Goal: Book appointment/travel/reservation

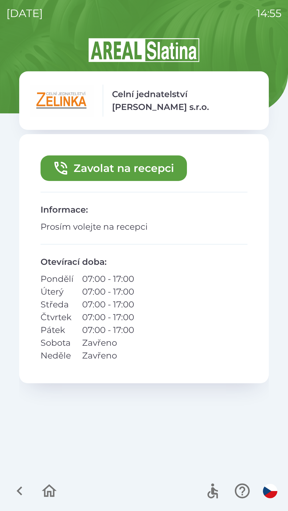
click at [129, 168] on button "Zavolat na recepci" at bounding box center [113, 169] width 146 height 26
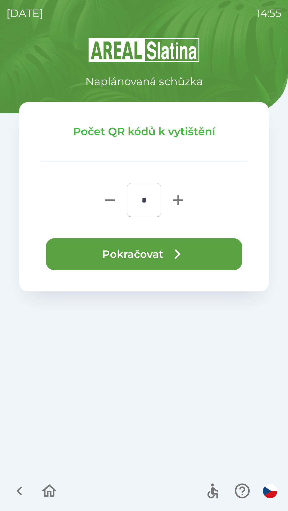
click at [141, 254] on button "Pokračovat" at bounding box center [144, 254] width 196 height 32
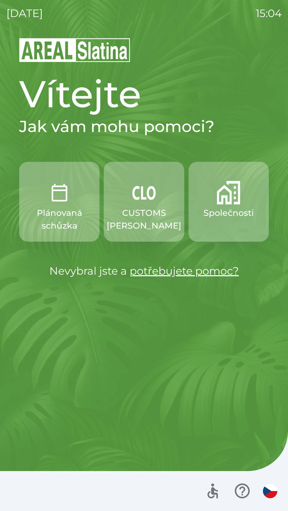
click at [237, 211] on p "Společnosti" at bounding box center [228, 213] width 50 height 13
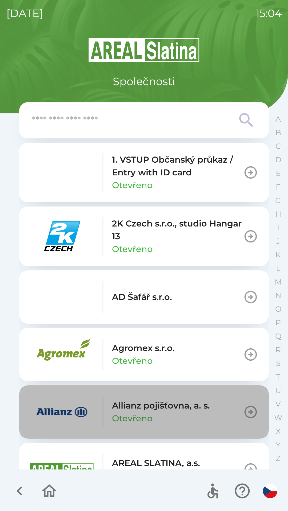
click at [154, 412] on div "Allianz pojišťovna, a. s. Otevřeno" at bounding box center [161, 413] width 98 height 26
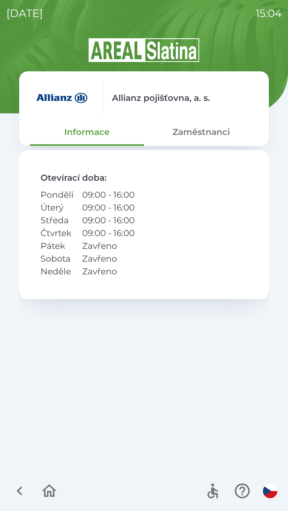
click at [204, 135] on button "Zaměstnanci" at bounding box center [201, 132] width 114 height 19
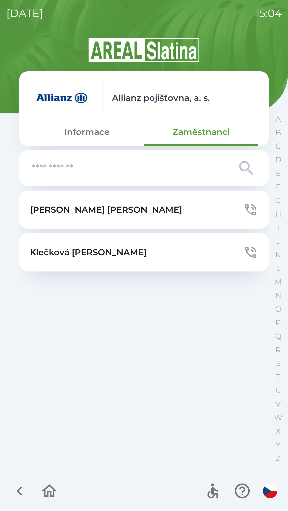
click at [128, 210] on button "[PERSON_NAME]" at bounding box center [143, 210] width 249 height 38
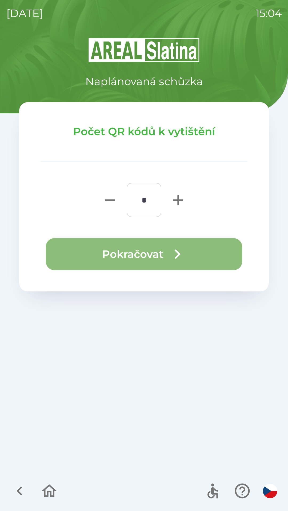
click at [172, 254] on icon "button" at bounding box center [177, 254] width 19 height 19
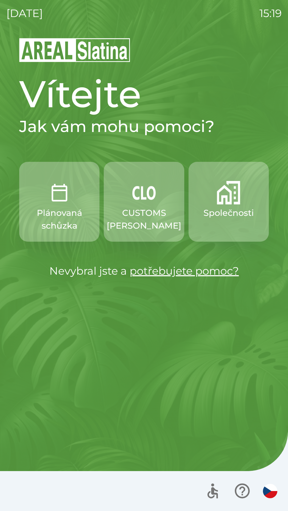
click at [216, 199] on button "Společnosti" at bounding box center [228, 202] width 80 height 80
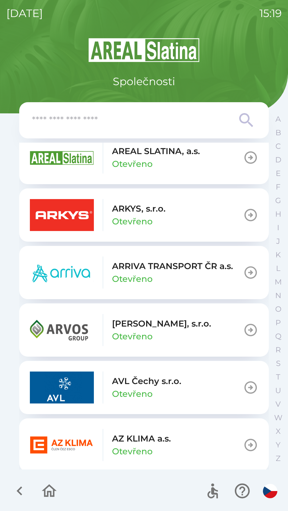
scroll to position [313, 0]
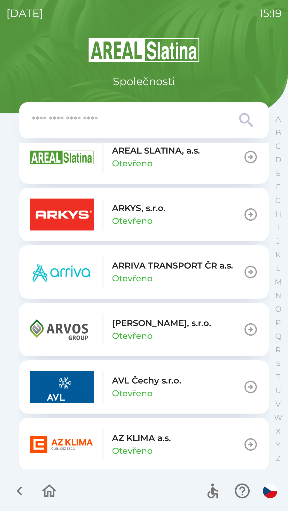
click at [151, 439] on p "AZ KLIMA a.s." at bounding box center [141, 438] width 59 height 13
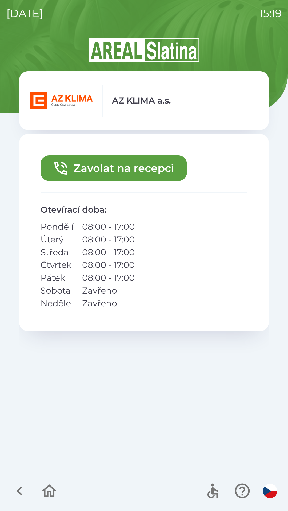
click at [131, 176] on button "Zavolat na recepci" at bounding box center [113, 169] width 146 height 26
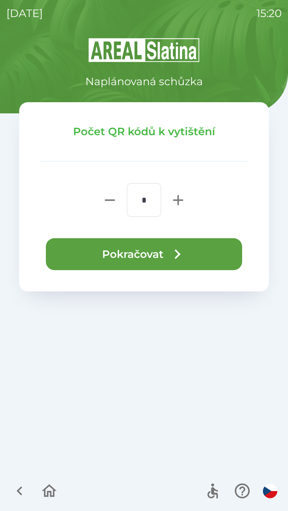
click at [183, 251] on icon "button" at bounding box center [177, 254] width 19 height 19
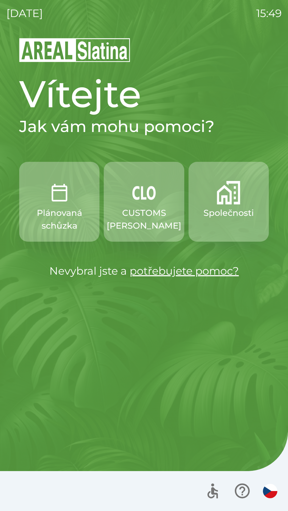
click at [55, 194] on img "button" at bounding box center [59, 192] width 23 height 23
click at [237, 212] on p "Společnosti" at bounding box center [228, 213] width 50 height 13
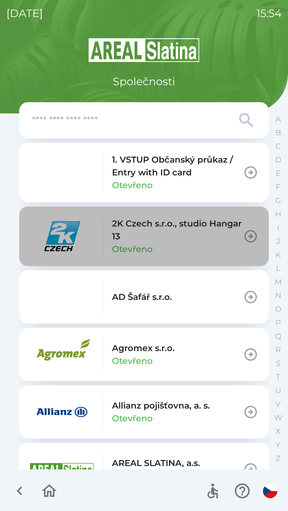
click at [183, 243] on p "2K Czech s.r.o., studio Hangar 13" at bounding box center [177, 230] width 131 height 26
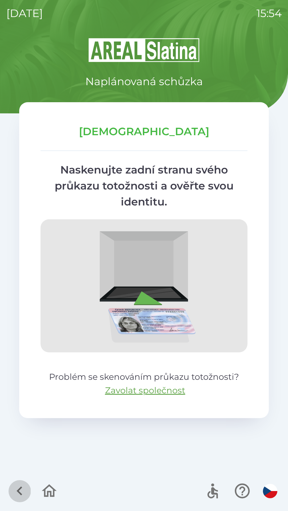
click at [16, 495] on icon "button" at bounding box center [20, 491] width 18 height 18
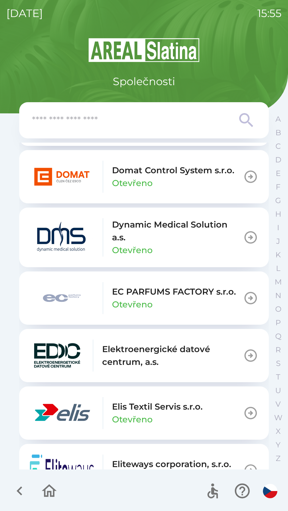
scroll to position [1330, 0]
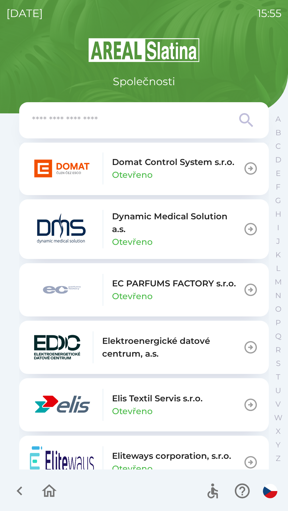
click at [247, 123] on icon at bounding box center [246, 120] width 19 height 19
click at [158, 124] on input "text" at bounding box center [133, 120] width 202 height 15
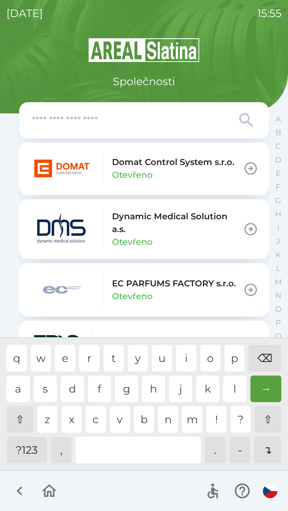
type input "*"
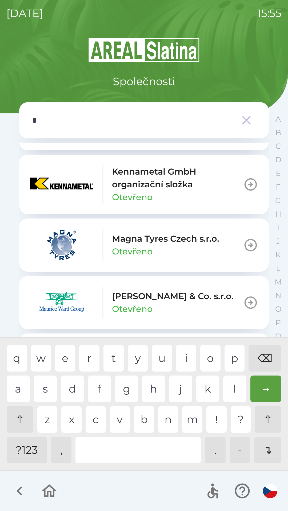
click at [95, 417] on div "c" at bounding box center [96, 419] width 20 height 27
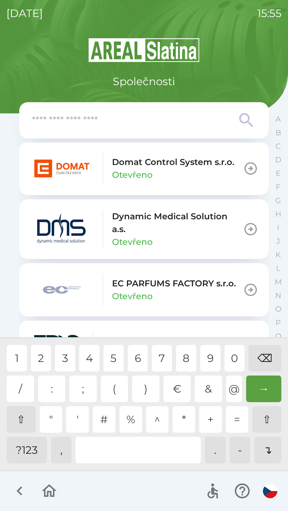
click at [32, 464] on div "1 2 3 4 5 6 7 8 9 0 ⌫ / : ; ( ) € & @ → ⇧ " ' # % ^ * + = ⇧ ?123 , . - ↴" at bounding box center [143, 404] width 285 height 129
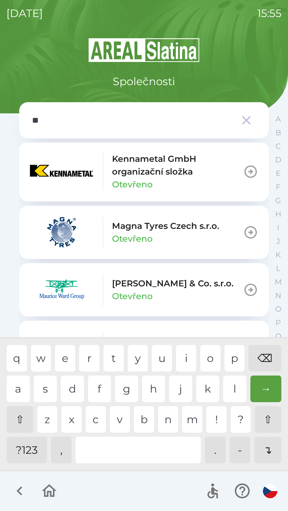
scroll to position [0, 0]
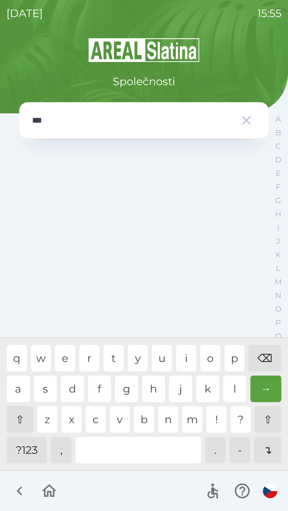
click at [265, 354] on div "⌫" at bounding box center [264, 358] width 33 height 27
click at [265, 353] on div "⌫" at bounding box center [264, 358] width 33 height 27
type input "*"
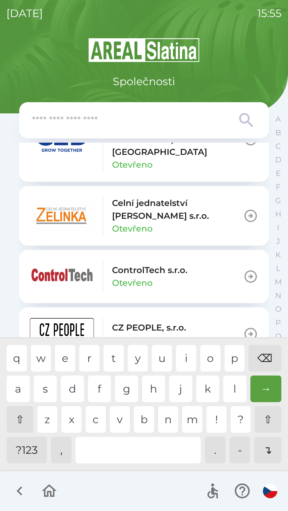
scroll to position [884, 0]
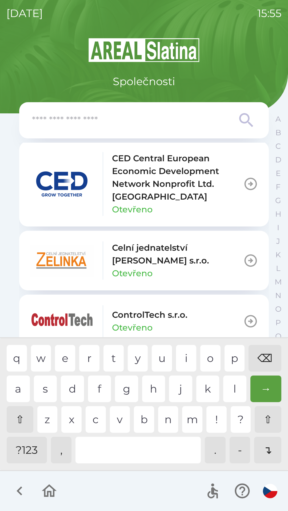
click at [269, 354] on div "⌫" at bounding box center [264, 358] width 33 height 27
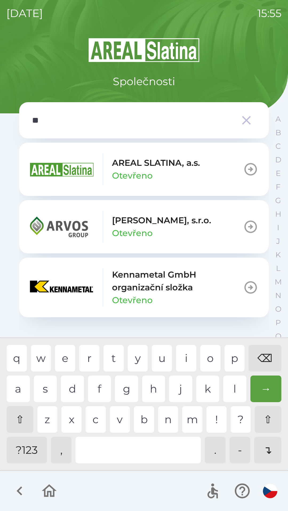
scroll to position [0, 0]
click at [231, 388] on div "l" at bounding box center [234, 389] width 23 height 27
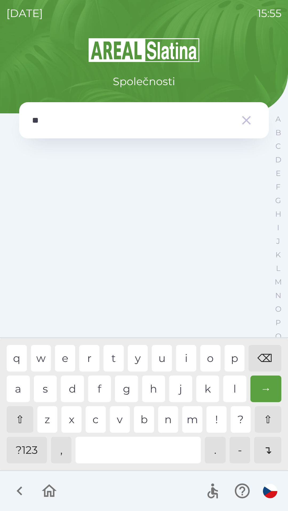
type input "*"
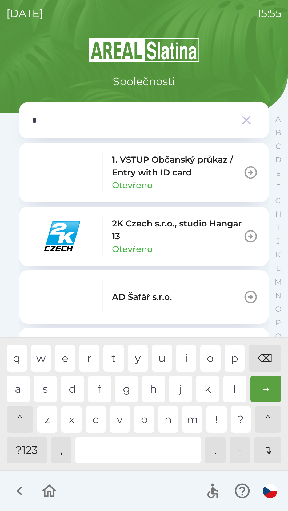
click at [264, 359] on div "⌫" at bounding box center [264, 358] width 33 height 27
click at [263, 357] on div "⌫" at bounding box center [264, 358] width 33 height 27
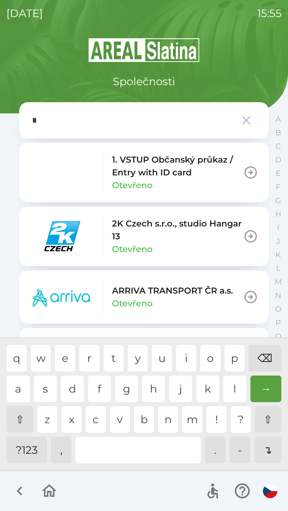
click at [92, 419] on div "c" at bounding box center [96, 419] width 20 height 27
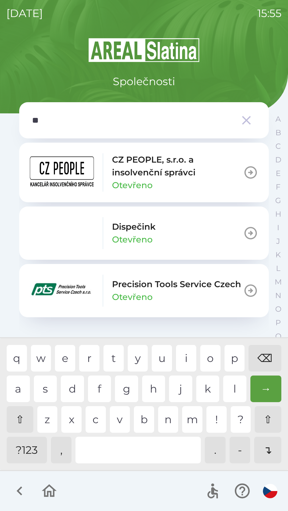
click at [185, 355] on div "i" at bounding box center [186, 358] width 20 height 27
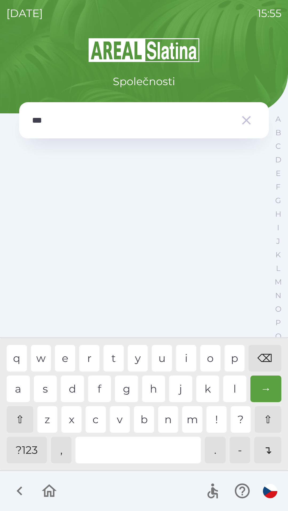
click at [232, 363] on div "p" at bounding box center [234, 358] width 20 height 27
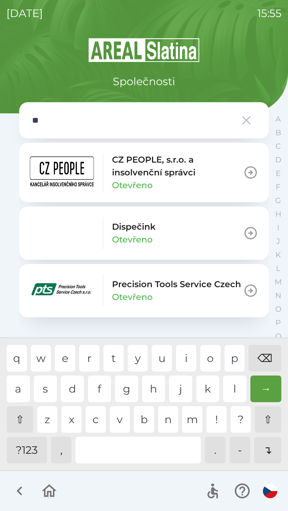
type input "*"
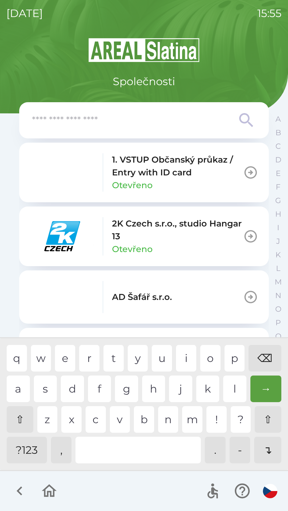
click at [264, 359] on div "⌫" at bounding box center [264, 358] width 33 height 27
click at [266, 359] on div "⌫" at bounding box center [264, 358] width 33 height 27
click at [48, 389] on div "s" at bounding box center [45, 389] width 23 height 27
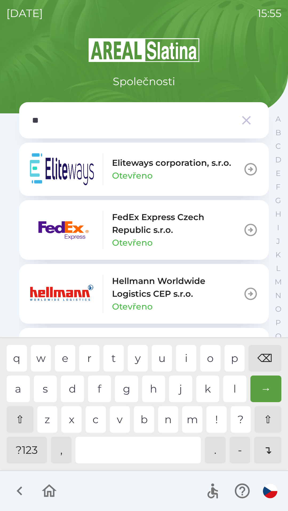
type input "***"
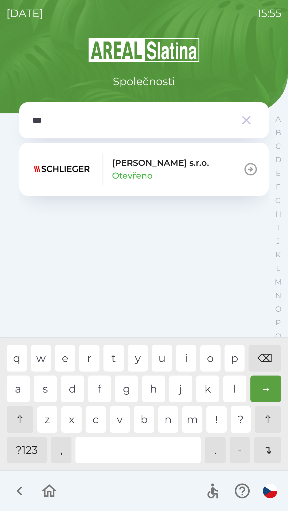
click at [147, 388] on div "h" at bounding box center [153, 389] width 23 height 27
click at [144, 178] on p "Otevřeno" at bounding box center [132, 175] width 40 height 13
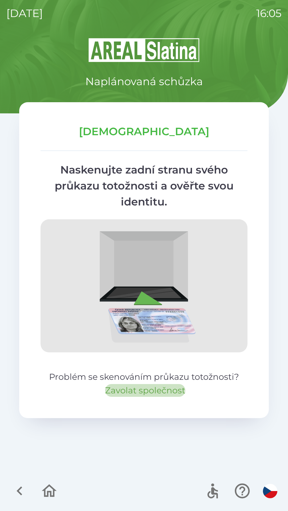
click at [167, 390] on button "Zavolat společnost" at bounding box center [145, 390] width 80 height 13
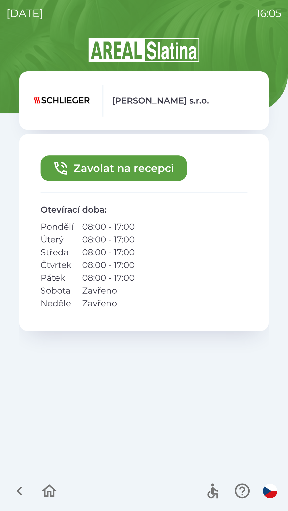
click at [168, 168] on button "Zavolat na recepci" at bounding box center [113, 169] width 146 height 26
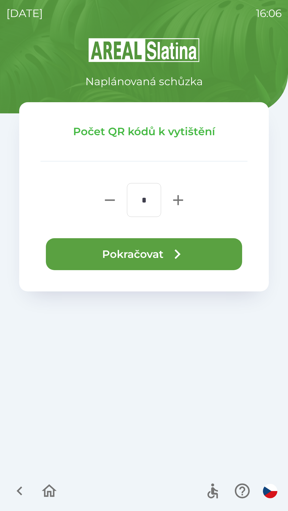
click at [178, 201] on icon "button" at bounding box center [178, 200] width 10 height 10
type input "*"
click at [162, 252] on button "Pokračovat" at bounding box center [144, 254] width 196 height 32
